Goal: Task Accomplishment & Management: Manage account settings

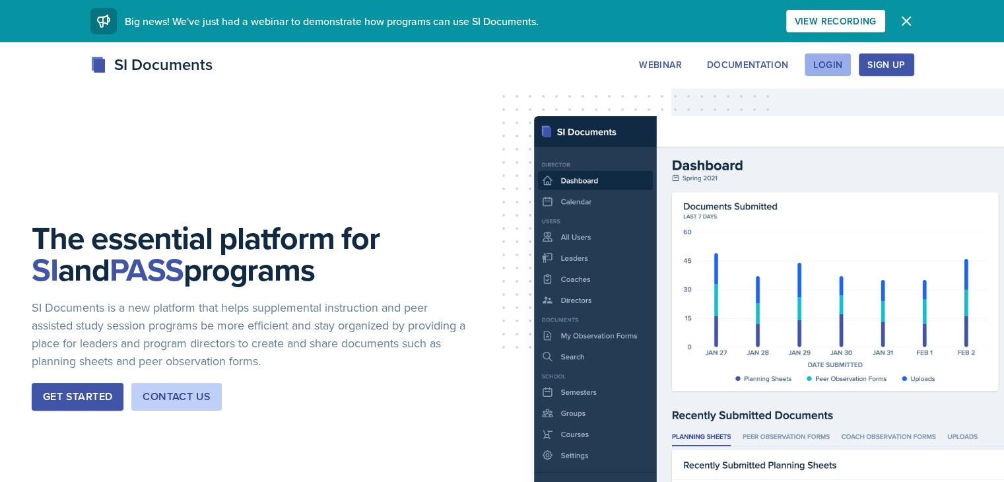
click at [842, 67] on div "Login" at bounding box center [827, 64] width 29 height 11
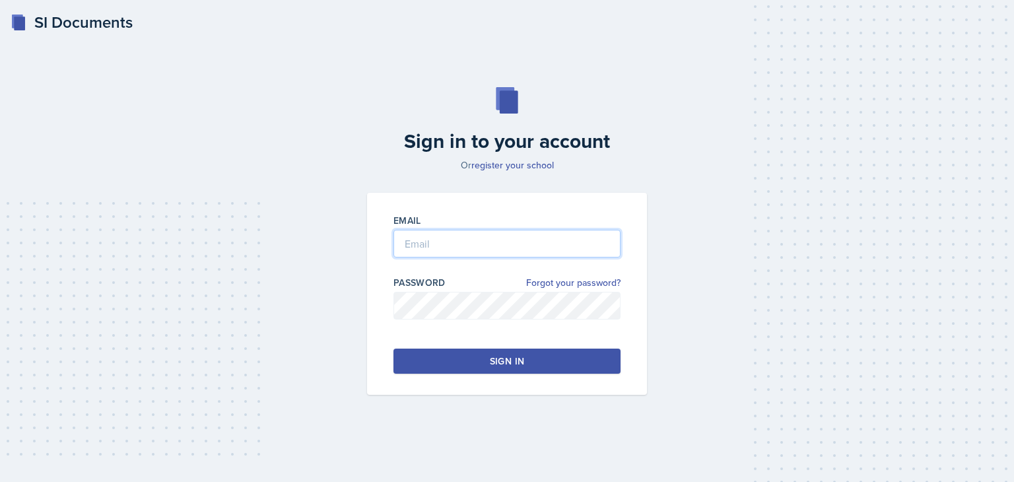
type input "[EMAIL_ADDRESS][DOMAIN_NAME]"
click at [563, 373] on div "Email [EMAIL_ADDRESS][DOMAIN_NAME] Password Forgot your password? Sign in" at bounding box center [507, 294] width 280 height 202
click at [566, 367] on button "Sign in" at bounding box center [507, 361] width 227 height 25
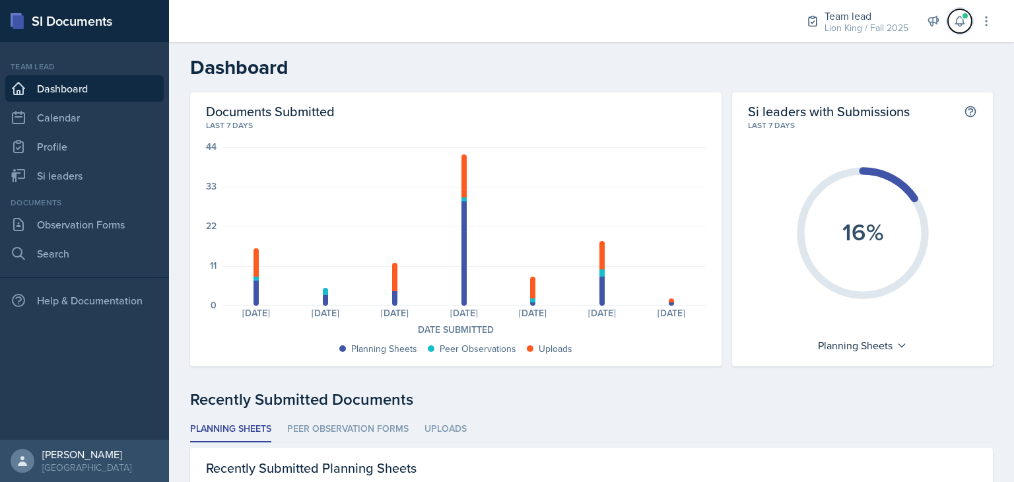
click at [963, 14] on span at bounding box center [965, 16] width 8 height 8
